Goal: Navigation & Orientation: Find specific page/section

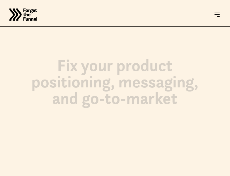
click at [28, 176] on html "JOIN FREE Join FREE ABOUT ABOUT Work with us Work with us Success Stories Succe…" at bounding box center [115, 88] width 230 height 176
click at [132, 176] on html "JOIN FREE Join FREE ABOUT ABOUT Work with us Work with us Success Stories Succe…" at bounding box center [115, 88] width 230 height 176
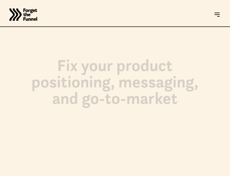
click at [132, 176] on html "JOIN FREE Join FREE ABOUT ABOUT Work with us Work with us Success Stories Succe…" at bounding box center [115, 88] width 230 height 176
click at [28, 176] on html "JOIN FREE Join FREE ABOUT ABOUT Work with us Work with us Success Stories Succe…" at bounding box center [115, 88] width 230 height 176
click at [132, 176] on html "JOIN FREE Join FREE ABOUT ABOUT Work with us Work with us Success Stories Succe…" at bounding box center [115, 88] width 230 height 176
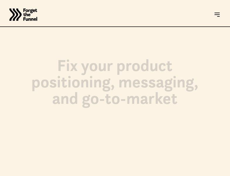
click at [132, 176] on html "JOIN FREE Join FREE ABOUT ABOUT Work with us Work with us Success Stories Succe…" at bounding box center [115, 88] width 230 height 176
click at [28, 176] on html "JOIN FREE Join FREE ABOUT ABOUT Work with us Work with us Success Stories Succe…" at bounding box center [115, 88] width 230 height 176
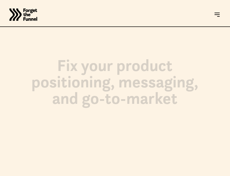
click at [132, 176] on html "JOIN FREE Join FREE ABOUT ABOUT Work with us Work with us Success Stories Succe…" at bounding box center [115, 88] width 230 height 176
click at [28, 176] on html "JOIN FREE Join FREE ABOUT ABOUT Work with us Work with us Success Stories Succe…" at bounding box center [115, 88] width 230 height 176
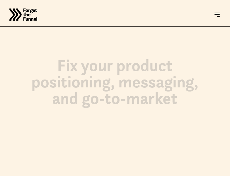
click at [28, 176] on html "JOIN FREE Join FREE ABOUT ABOUT Work with us Work with us Success Stories Succe…" at bounding box center [115, 88] width 230 height 176
click at [132, 176] on html "JOIN FREE Join FREE ABOUT ABOUT Work with us Work with us Success Stories Succe…" at bounding box center [115, 88] width 230 height 176
click at [28, 176] on html "JOIN FREE Join FREE ABOUT ABOUT Work with us Work with us Success Stories Succe…" at bounding box center [115, 88] width 230 height 176
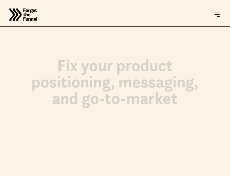
click at [28, 176] on html "JOIN FREE Join FREE ABOUT ABOUT Work with us Work with us Success Stories Succe…" at bounding box center [115, 88] width 230 height 176
click at [0, 176] on html "JOIN FREE Join FREE ABOUT ABOUT Work with us Work with us Success Stories Succe…" at bounding box center [115, 88] width 230 height 176
click at [190, 176] on html "JOIN FREE Join FREE ABOUT ABOUT Work with us Work with us Success Stories Succe…" at bounding box center [115, 88] width 230 height 176
click at [230, 176] on html "JOIN FREE Join FREE ABOUT ABOUT Work with us Work with us Success Stories Succe…" at bounding box center [115, 88] width 230 height 176
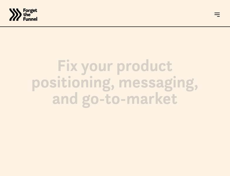
click at [106, 176] on html "JOIN FREE Join FREE ABOUT ABOUT Work with us Work with us Success Stories Succe…" at bounding box center [115, 88] width 230 height 176
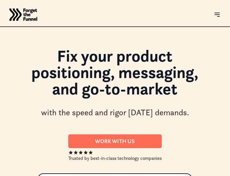
click at [28, 176] on html "JOIN FREE Join FREE ABOUT ABOUT Work with us Work with us Success Stories Succe…" at bounding box center [115, 88] width 230 height 176
click at [132, 176] on html "JOIN FREE Join FREE ABOUT ABOUT Work with us Work with us Success Stories Succe…" at bounding box center [115, 88] width 230 height 176
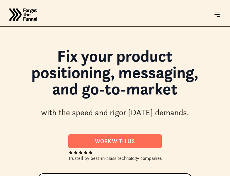
click at [132, 176] on html "JOIN FREE Join FREE ABOUT ABOUT Work with us Work with us Success Stories Succe…" at bounding box center [115, 88] width 230 height 176
click at [28, 176] on html "JOIN FREE Join FREE ABOUT ABOUT Work with us Work with us Success Stories Succe…" at bounding box center [115, 88] width 230 height 176
click at [132, 176] on html "JOIN FREE Join FREE ABOUT ABOUT Work with us Work with us Success Stories Succe…" at bounding box center [115, 88] width 230 height 176
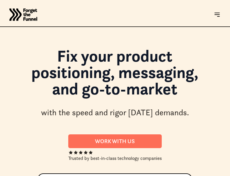
click at [132, 176] on html "JOIN FREE Join FREE ABOUT ABOUT Work with us Work with us Success Stories Succe…" at bounding box center [115, 88] width 230 height 176
click at [28, 176] on html "JOIN FREE Join FREE ABOUT ABOUT Work with us Work with us Success Stories Succe…" at bounding box center [115, 88] width 230 height 176
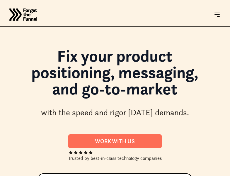
click at [132, 176] on html "JOIN FREE Join FREE ABOUT ABOUT Work with us Work with us Success Stories Succe…" at bounding box center [115, 88] width 230 height 176
click at [28, 176] on html "JOIN FREE Join FREE ABOUT ABOUT Work with us Work with us Success Stories Succe…" at bounding box center [115, 88] width 230 height 176
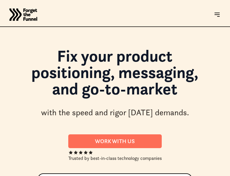
click at [28, 176] on html "JOIN FREE Join FREE ABOUT ABOUT Work with us Work with us Success Stories Succe…" at bounding box center [115, 88] width 230 height 176
click at [132, 176] on html "JOIN FREE Join FREE ABOUT ABOUT Work with us Work with us Success Stories Succe…" at bounding box center [115, 88] width 230 height 176
click at [28, 176] on html "JOIN FREE Join FREE ABOUT ABOUT Work with us Work with us Success Stories Succe…" at bounding box center [115, 88] width 230 height 176
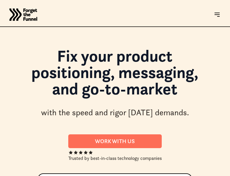
click at [28, 176] on html "JOIN FREE Join FREE ABOUT ABOUT Work with us Work with us Success Stories Succe…" at bounding box center [115, 88] width 230 height 176
click at [0, 176] on html "JOIN FREE Join FREE ABOUT ABOUT Work with us Work with us Success Stories Succe…" at bounding box center [115, 88] width 230 height 176
click at [190, 176] on html "JOIN FREE Join FREE ABOUT ABOUT Work with us Work with us Success Stories Succe…" at bounding box center [115, 88] width 230 height 176
click at [230, 176] on html "JOIN FREE Join FREE ABOUT ABOUT Work with us Work with us Success Stories Succe…" at bounding box center [115, 88] width 230 height 176
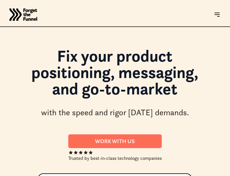
click at [106, 176] on html "JOIN FREE Join FREE ABOUT ABOUT Work with us Work with us Success Stories Succe…" at bounding box center [115, 88] width 230 height 176
click at [28, 176] on html "JOIN FREE Join FREE ABOUT ABOUT Work with us Work with us Success Stories Succe…" at bounding box center [115, 88] width 230 height 176
click at [132, 176] on html "JOIN FREE Join FREE ABOUT ABOUT Work with us Work with us Success Stories Succe…" at bounding box center [115, 88] width 230 height 176
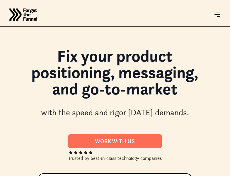
click at [132, 176] on html "JOIN FREE Join FREE ABOUT ABOUT Work with us Work with us Success Stories Succe…" at bounding box center [115, 88] width 230 height 176
click at [28, 176] on html "JOIN FREE Join FREE ABOUT ABOUT Work with us Work with us Success Stories Succe…" at bounding box center [115, 88] width 230 height 176
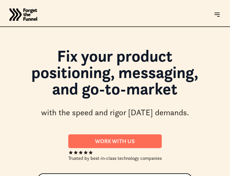
click at [132, 176] on html "JOIN FREE Join FREE ABOUT ABOUT Work with us Work with us Success Stories Succe…" at bounding box center [115, 88] width 230 height 176
click at [28, 176] on html "JOIN FREE Join FREE ABOUT ABOUT Work with us Work with us Success Stories Succe…" at bounding box center [115, 88] width 230 height 176
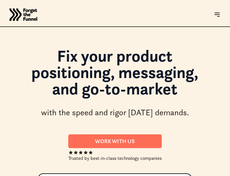
click at [28, 176] on html "JOIN FREE Join FREE ABOUT ABOUT Work with us Work with us Success Stories Succe…" at bounding box center [115, 88] width 230 height 176
click at [132, 176] on html "JOIN FREE Join FREE ABOUT ABOUT Work with us Work with us Success Stories Succe…" at bounding box center [115, 88] width 230 height 176
click at [28, 176] on html "JOIN FREE Join FREE ABOUT ABOUT Work with us Work with us Success Stories Succe…" at bounding box center [115, 88] width 230 height 176
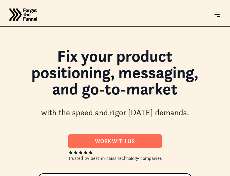
click at [28, 176] on html "JOIN FREE Join FREE ABOUT ABOUT Work with us Work with us Success Stories Succe…" at bounding box center [115, 88] width 230 height 176
click at [132, 176] on html "JOIN FREE Join FREE ABOUT ABOUT Work with us Work with us Success Stories Succe…" at bounding box center [115, 88] width 230 height 176
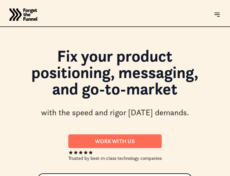
click at [28, 176] on html "JOIN FREE Join FREE ABOUT ABOUT Work with us Work with us Success Stories Succe…" at bounding box center [115, 88] width 230 height 176
click at [0, 176] on html "JOIN FREE Join FREE ABOUT ABOUT Work with us Work with us Success Stories Succe…" at bounding box center [115, 88] width 230 height 176
click at [190, 176] on html "JOIN FREE Join FREE ABOUT ABOUT Work with us Work with us Success Stories Succe…" at bounding box center [115, 88] width 230 height 176
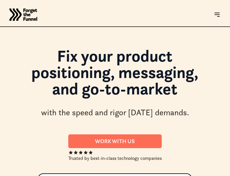
click at [230, 176] on html "JOIN FREE Join FREE ABOUT ABOUT Work with us Work with us Success Stories Succe…" at bounding box center [115, 88] width 230 height 176
click at [106, 176] on html "JOIN FREE Join FREE ABOUT ABOUT Work with us Work with us Success Stories Succe…" at bounding box center [115, 88] width 230 height 176
click at [28, 176] on html "JOIN FREE Join FREE ABOUT ABOUT Work with us Work with us Success Stories Succe…" at bounding box center [115, 88] width 230 height 176
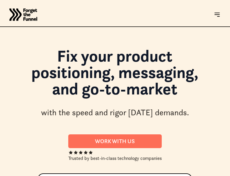
click at [132, 176] on html "JOIN FREE Join FREE ABOUT ABOUT Work with us Work with us Success Stories Succe…" at bounding box center [115, 88] width 230 height 176
